Goal: Find specific page/section: Find specific page/section

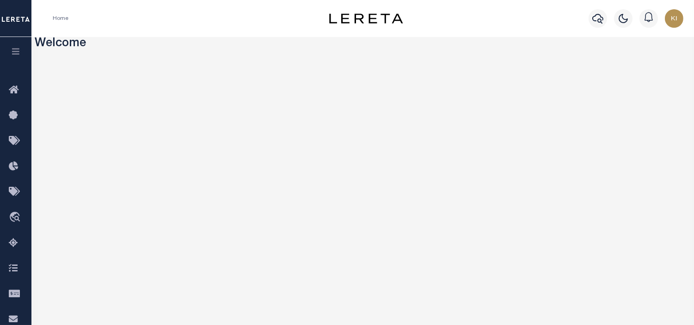
click at [12, 49] on icon "button" at bounding box center [16, 51] width 11 height 8
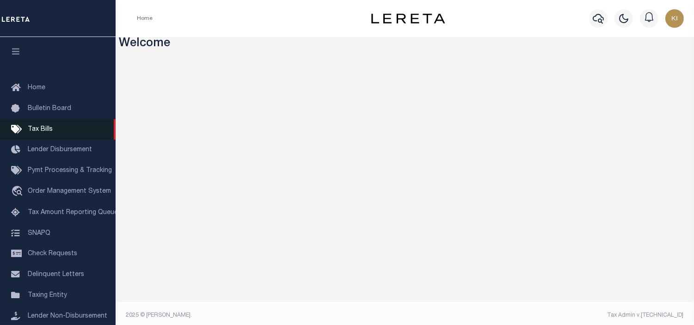
click at [43, 128] on span "Tax Bills" at bounding box center [40, 129] width 25 height 6
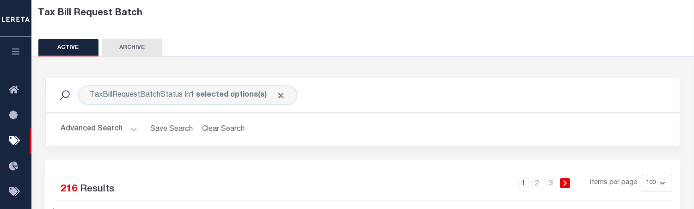
scroll to position [154, 0]
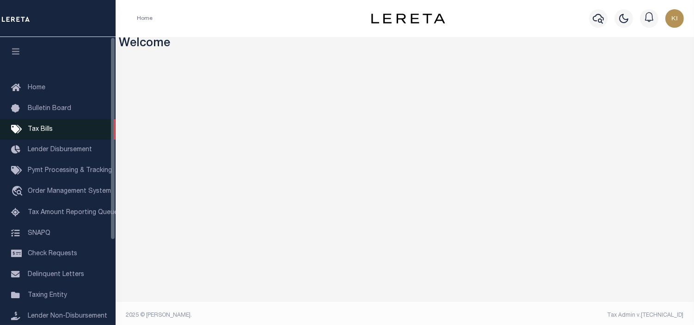
click at [42, 129] on span "Tax Bills" at bounding box center [40, 129] width 25 height 6
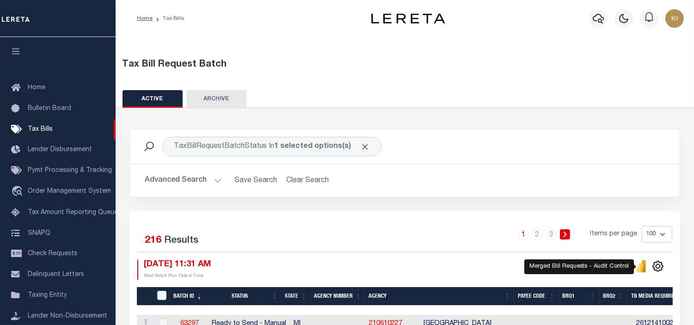
click at [641, 267] on icon "" at bounding box center [639, 269] width 4 height 6
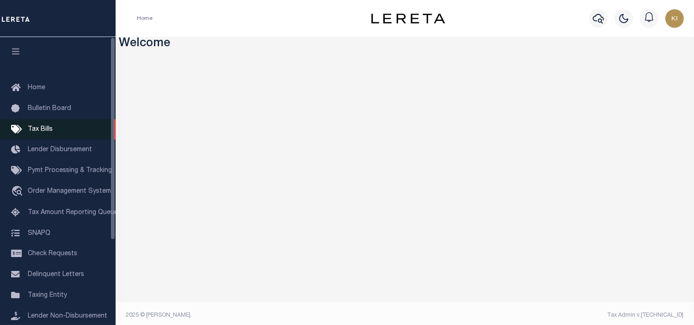
click at [43, 127] on span "Tax Bills" at bounding box center [40, 129] width 25 height 6
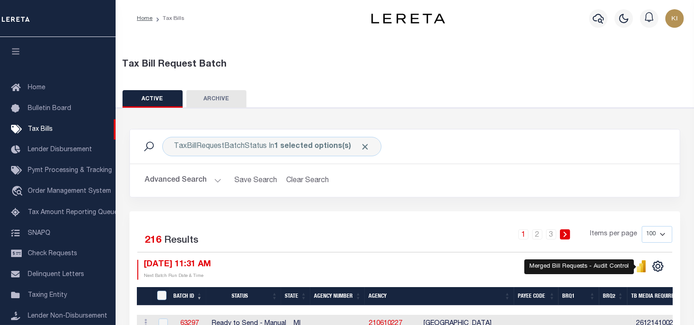
click at [643, 266] on icon "" at bounding box center [642, 267] width 4 height 9
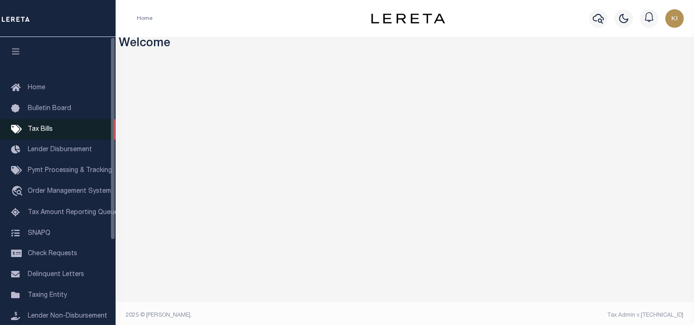
drag, startPoint x: 39, startPoint y: 126, endPoint x: 75, endPoint y: 138, distance: 38.0
click at [39, 126] on span "Tax Bills" at bounding box center [40, 129] width 25 height 6
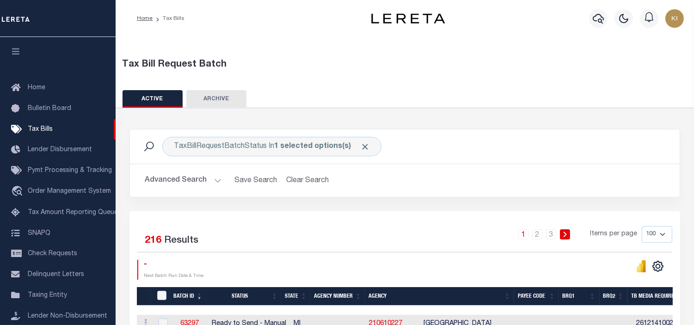
scroll to position [103, 0]
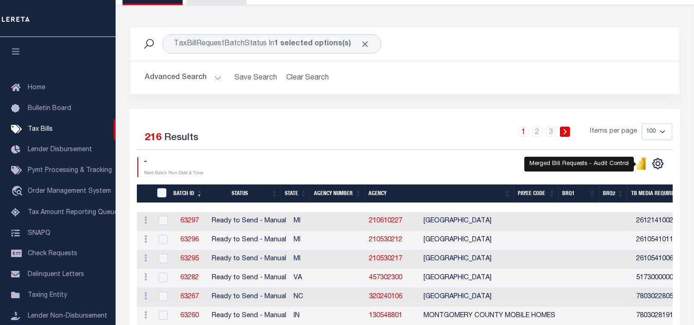
click at [643, 165] on icon "" at bounding box center [642, 164] width 4 height 9
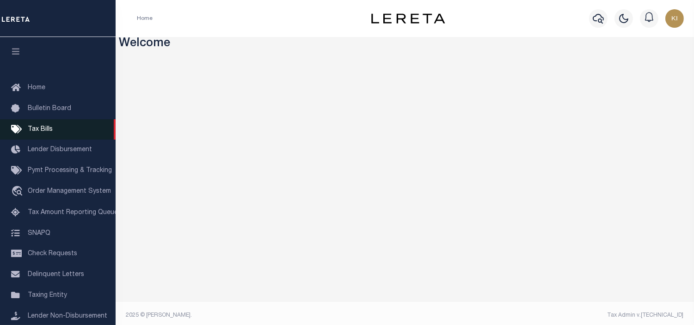
click at [43, 129] on span "Tax Bills" at bounding box center [40, 129] width 25 height 6
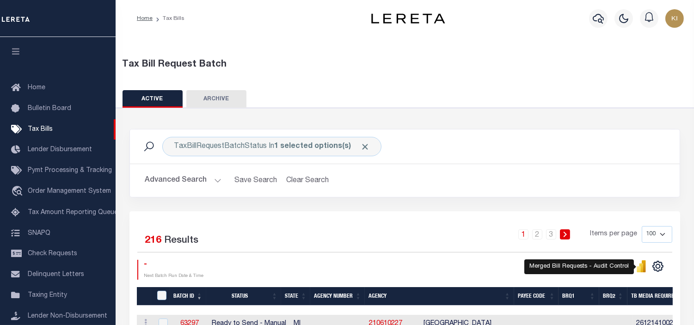
click at [643, 265] on icon "" at bounding box center [642, 267] width 4 height 9
click at [641, 268] on icon "" at bounding box center [642, 267] width 4 height 9
